Goal: Go to known website: Access a specific website the user already knows

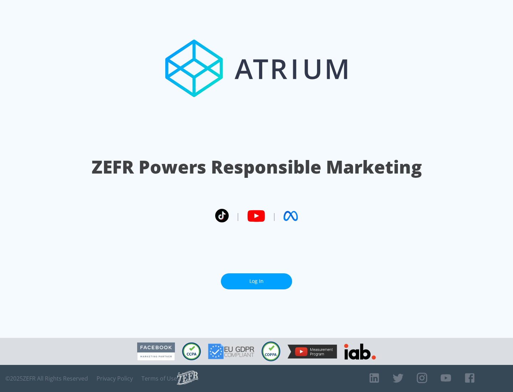
click at [257, 278] on link "Log In" at bounding box center [256, 281] width 71 height 16
